Goal: Task Accomplishment & Management: Use online tool/utility

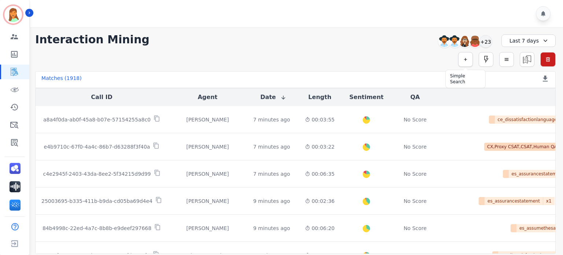
click at [466, 58] on icon "button" at bounding box center [465, 59] width 5 height 5
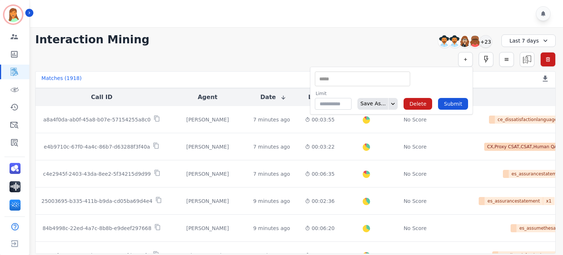
click at [358, 85] on div "** ACW (Sec) AGH_Lvl1 AGH_Lvl2 Emote: Apprehensive % Silence Front (CX) CX Phon…" at bounding box center [362, 78] width 95 height 15
type input "**"
click at [338, 95] on li "Interaction ID" at bounding box center [362, 91] width 95 height 11
type input "**********"
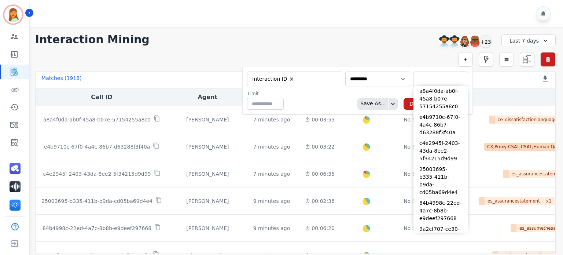
click at [430, 80] on input "selected options" at bounding box center [440, 79] width 51 height 8
paste input "**********"
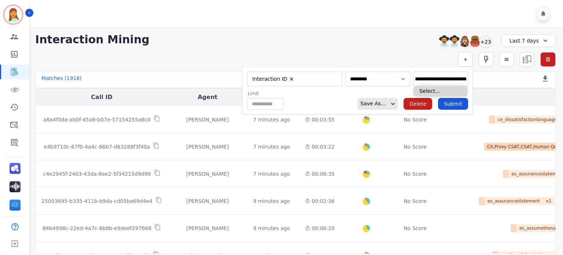
scroll to position [0, 37]
type input "**********"
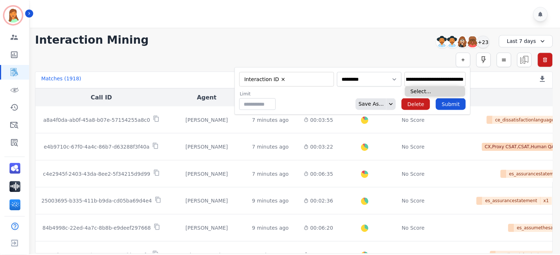
scroll to position [0, 0]
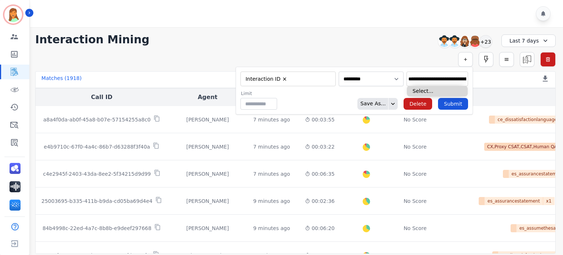
type input "**********"
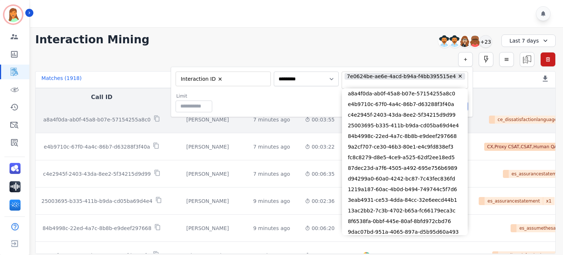
drag, startPoint x: 296, startPoint y: 99, endPoint x: 428, endPoint y: 122, distance: 133.9
click at [297, 99] on div "Limit ** Save As... Delete Submit" at bounding box center [321, 102] width 292 height 19
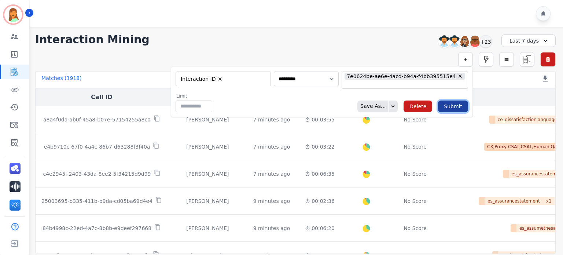
click at [460, 106] on button "Submit" at bounding box center [453, 106] width 30 height 12
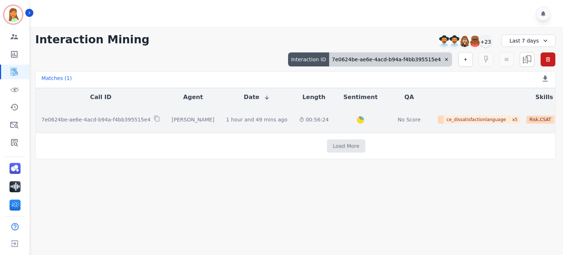
drag, startPoint x: 235, startPoint y: 123, endPoint x: 239, endPoint y: 120, distance: 5.4
click at [239, 120] on td "1 hour and 49 mins ago Start at: Tue, Aug 19th, 2025 - 10:11am" at bounding box center [256, 119] width 73 height 27
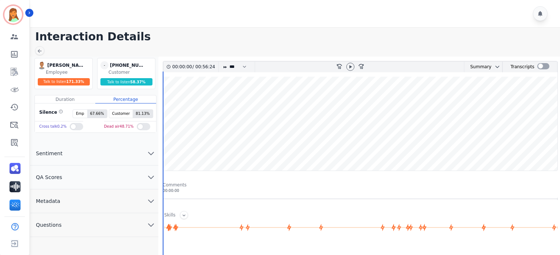
click at [358, 112] on wave at bounding box center [360, 124] width 394 height 94
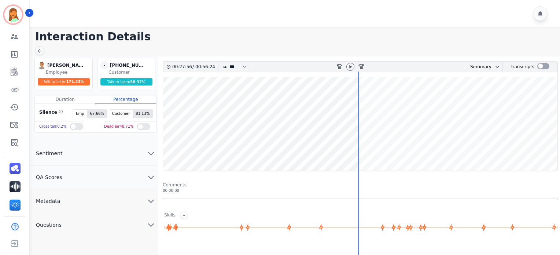
click at [390, 119] on wave at bounding box center [360, 124] width 394 height 94
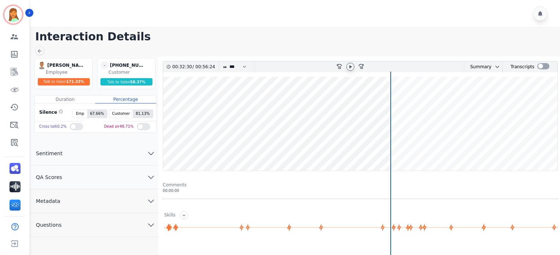
click at [352, 66] on icon at bounding box center [350, 67] width 6 height 6
click at [406, 129] on wave at bounding box center [360, 124] width 394 height 94
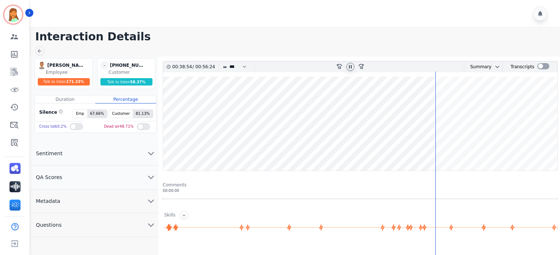
click at [349, 68] on icon at bounding box center [350, 67] width 6 height 6
click at [133, 189] on button "Metadata" at bounding box center [94, 201] width 128 height 24
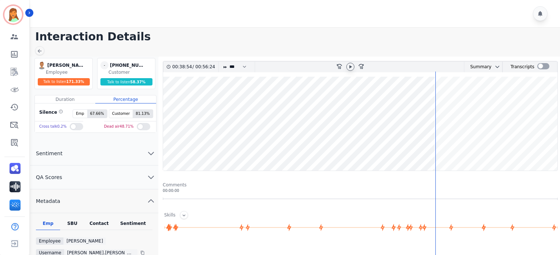
click at [103, 201] on div "Contact" at bounding box center [99, 225] width 29 height 10
drag, startPoint x: 418, startPoint y: 40, endPoint x: 368, endPoint y: 61, distance: 54.5
click at [418, 40] on h1 "Interaction Details" at bounding box center [297, 36] width 525 height 13
drag, startPoint x: 349, startPoint y: 66, endPoint x: 356, endPoint y: 59, distance: 9.9
click at [352, 64] on icon at bounding box center [350, 67] width 6 height 6
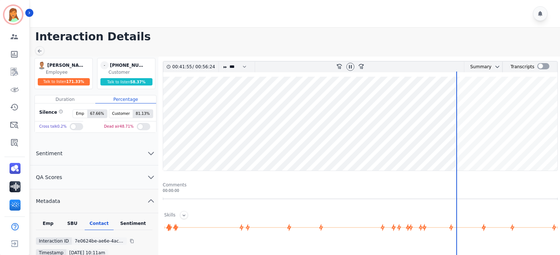
click at [469, 151] on wave at bounding box center [360, 124] width 394 height 94
drag, startPoint x: 410, startPoint y: 25, endPoint x: 280, endPoint y: 3, distance: 132.3
click at [410, 25] on div at bounding box center [296, 13] width 532 height 27
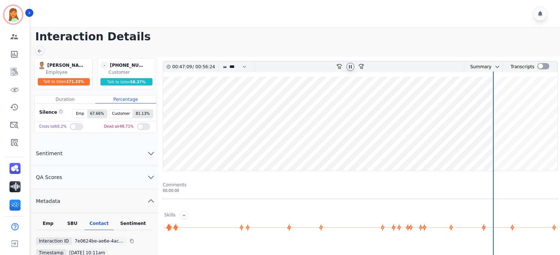
click at [350, 67] on icon at bounding box center [350, 67] width 6 height 6
click at [350, 67] on icon at bounding box center [350, 66] width 3 height 3
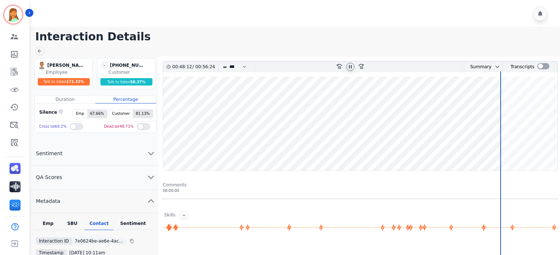
click at [349, 65] on icon at bounding box center [350, 67] width 6 height 6
drag, startPoint x: 349, startPoint y: 65, endPoint x: 359, endPoint y: 73, distance: 12.5
click at [359, 73] on div "00:48:12 / 00:56:24 * * * **** * *** * **** rewind-10 fast-forward-10 Summary A…" at bounding box center [360, 116] width 395 height 110
click at [349, 65] on icon at bounding box center [350, 66] width 3 height 3
click at [351, 66] on icon at bounding box center [350, 66] width 3 height 3
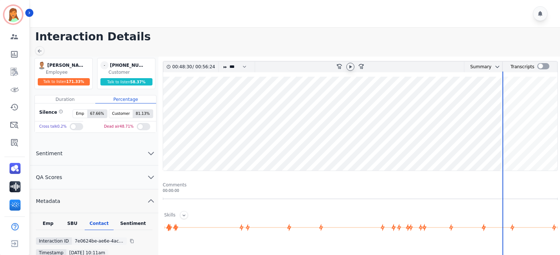
click at [352, 63] on div at bounding box center [350, 67] width 11 height 11
click at [351, 65] on icon at bounding box center [350, 67] width 6 height 6
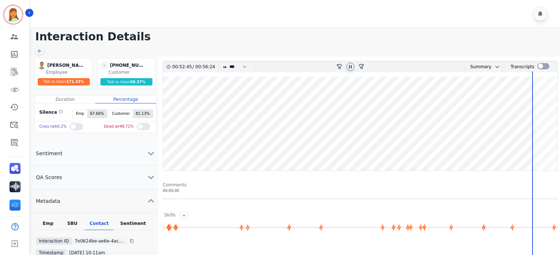
click at [469, 147] on wave at bounding box center [360, 124] width 394 height 94
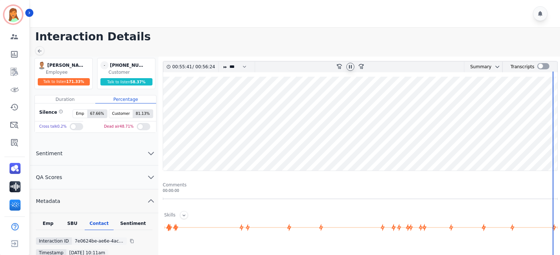
click at [351, 66] on icon at bounding box center [350, 66] width 3 height 3
click at [15, 141] on icon "Sidebar" at bounding box center [14, 142] width 9 height 9
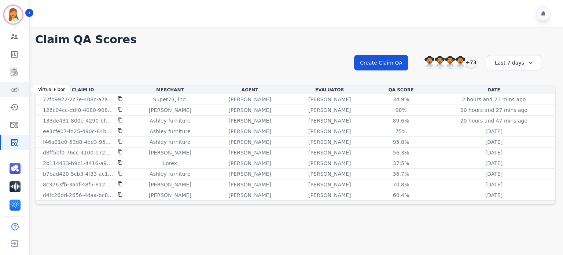
click at [17, 90] on icon "Sidebar" at bounding box center [14, 89] width 9 height 9
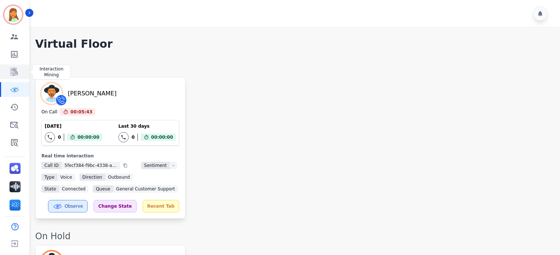
click at [15, 73] on icon "Sidebar" at bounding box center [15, 72] width 6 height 7
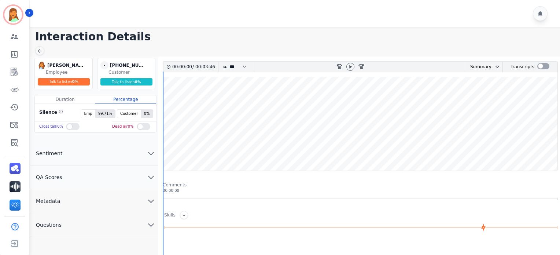
click at [367, 160] on wave at bounding box center [360, 124] width 394 height 94
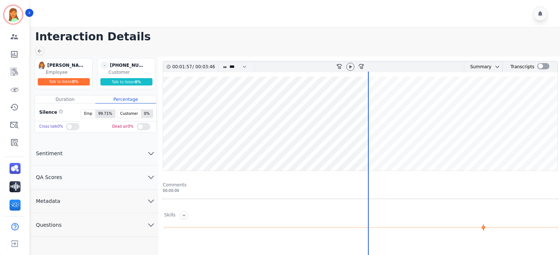
click at [79, 196] on button "Metadata" at bounding box center [94, 201] width 128 height 24
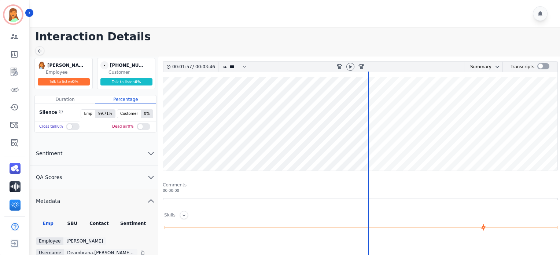
click at [99, 218] on div "Emp SBU Contact Sentiment Employee Deambrana [PERSON_NAME] Username deambrana.[…" at bounding box center [94, 259] width 128 height 93
click at [99, 222] on div "Contact" at bounding box center [99, 225] width 29 height 10
